Goal: Task Accomplishment & Management: Use online tool/utility

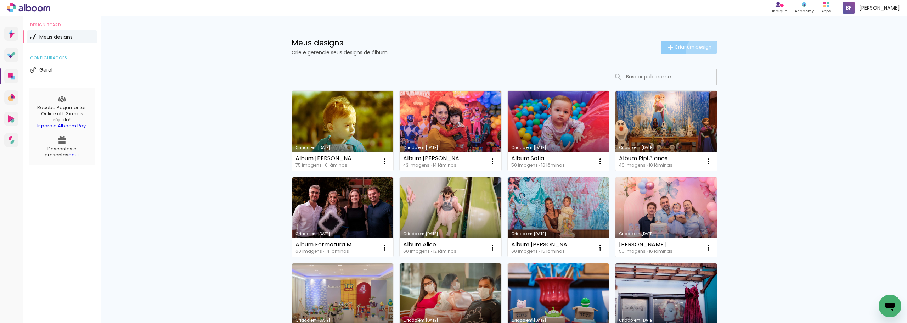
click at [698, 52] on paper-button "Criar um design" at bounding box center [689, 47] width 56 height 13
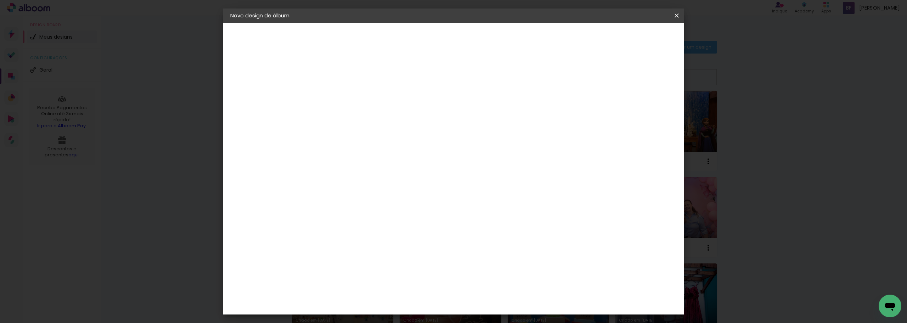
click at [346, 97] on input at bounding box center [346, 95] width 0 height 11
type input "[PERSON_NAME] 1 ano"
type paper-input "[PERSON_NAME] 1 ano"
click at [419, 33] on paper-button "Avançar" at bounding box center [401, 38] width 35 height 12
click at [400, 132] on input at bounding box center [364, 134] width 72 height 9
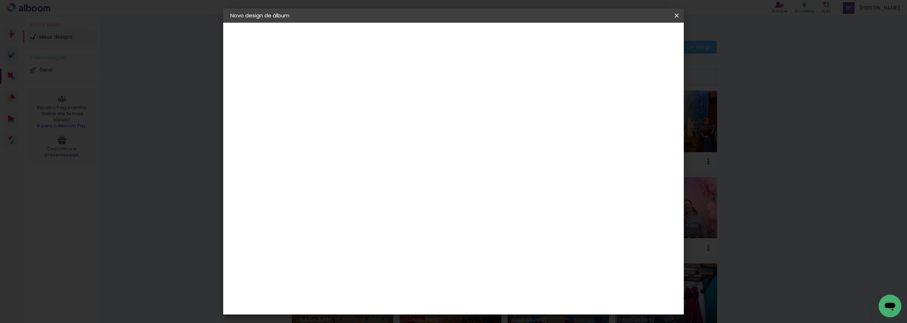
type input "go"
type paper-input "go"
click at [388, 156] on paper-item "Go image" at bounding box center [357, 161] width 62 height 18
click at [0, 0] on slot "Avançar" at bounding box center [0, 0] width 0 height 0
click at [374, 118] on input "text" at bounding box center [360, 123] width 28 height 11
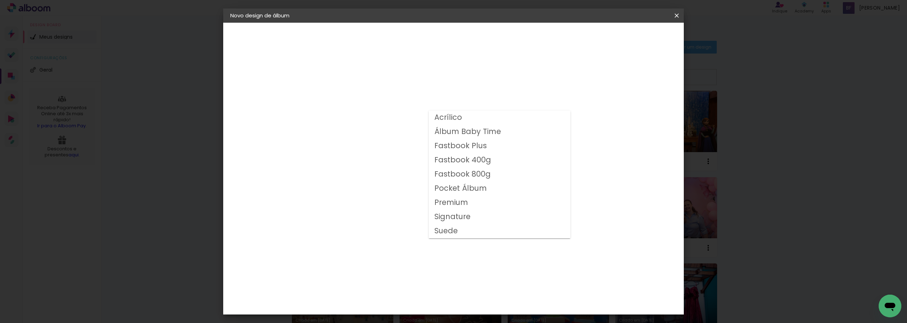
click at [0, 0] on slot "Fastbook 400g" at bounding box center [0, 0] width 0 height 0
type input "Fastbook 400g"
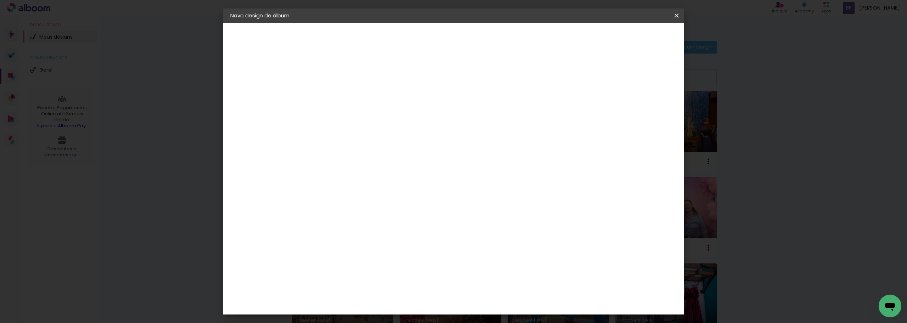
scroll to position [35, 0]
click at [394, 291] on span "20 × 20" at bounding box center [377, 302] width 33 height 23
click at [0, 0] on slot "Avançar" at bounding box center [0, 0] width 0 height 0
click at [0, 0] on slot "Mostrar sangria" at bounding box center [0, 0] width 0 height 0
type paper-checkbox "on"
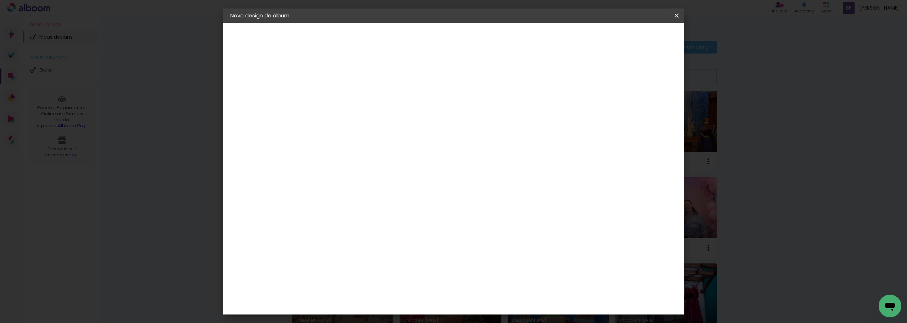
click at [639, 32] on paper-button "Iniciar design" at bounding box center [616, 38] width 46 height 12
